Goal: Task Accomplishment & Management: Manage account settings

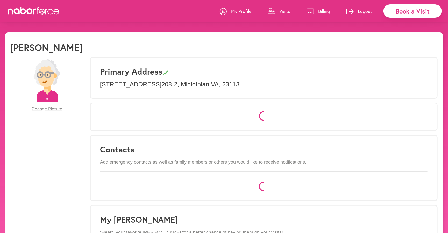
select select "*"
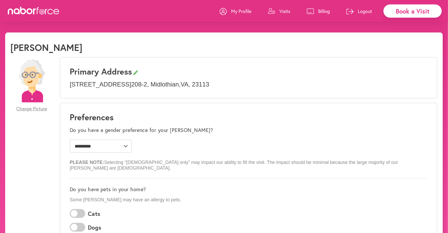
click at [282, 11] on p "Visits" at bounding box center [284, 11] width 11 height 6
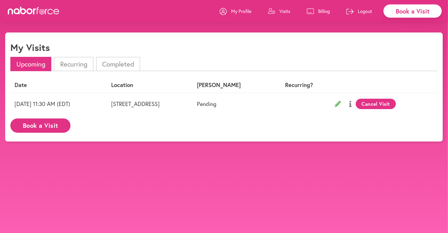
click at [109, 65] on li "Completed" at bounding box center [118, 64] width 44 height 14
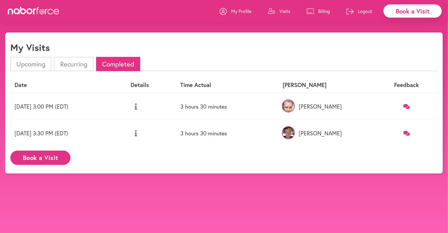
click at [137, 104] on icon at bounding box center [136, 106] width 2 height 6
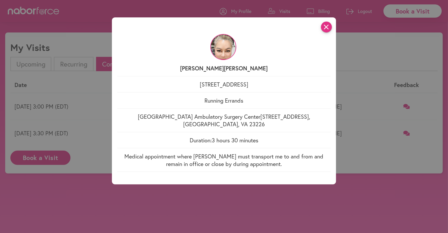
click at [326, 27] on icon "close" at bounding box center [326, 27] width 11 height 11
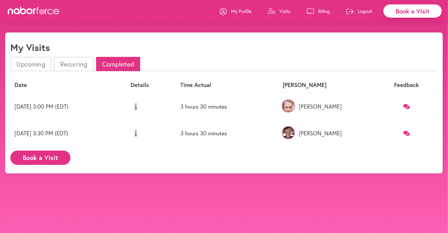
click at [317, 11] on link "Billing" at bounding box center [318, 11] width 23 height 16
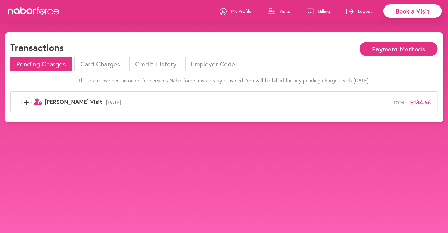
click at [192, 95] on div "+ user-clock Created with Sketch. [PERSON_NAME] Visit [DATE] Total: $134.66" at bounding box center [224, 102] width 428 height 22
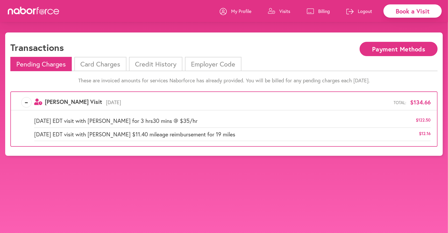
click at [140, 186] on body "close Book a Visit My Profile Visits Billing Logout Transactions Payment Method…" at bounding box center [224, 148] width 448 height 233
